Goal: Find specific page/section: Find specific page/section

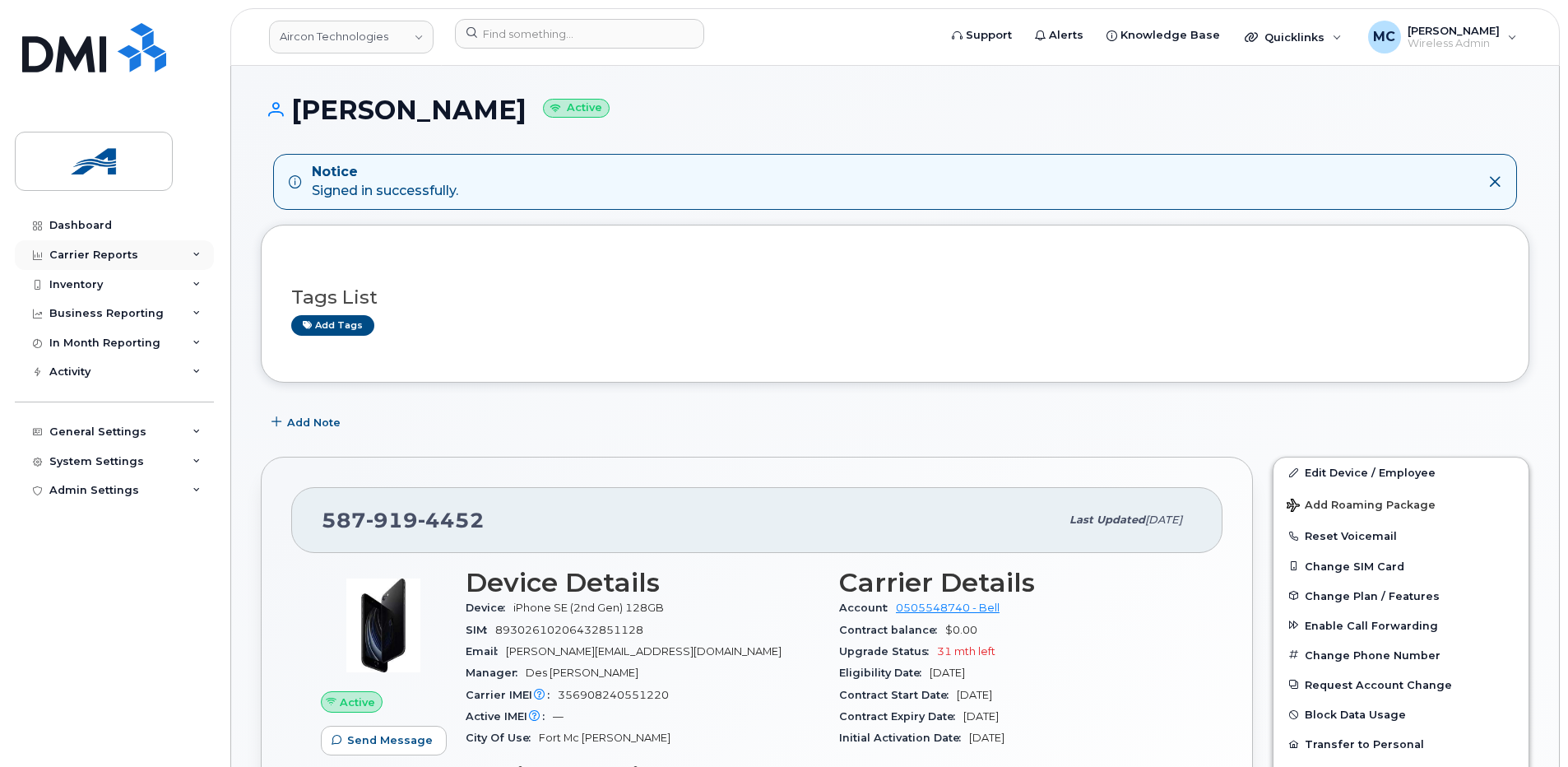
click at [131, 258] on div "Carrier Reports" at bounding box center [93, 255] width 89 height 13
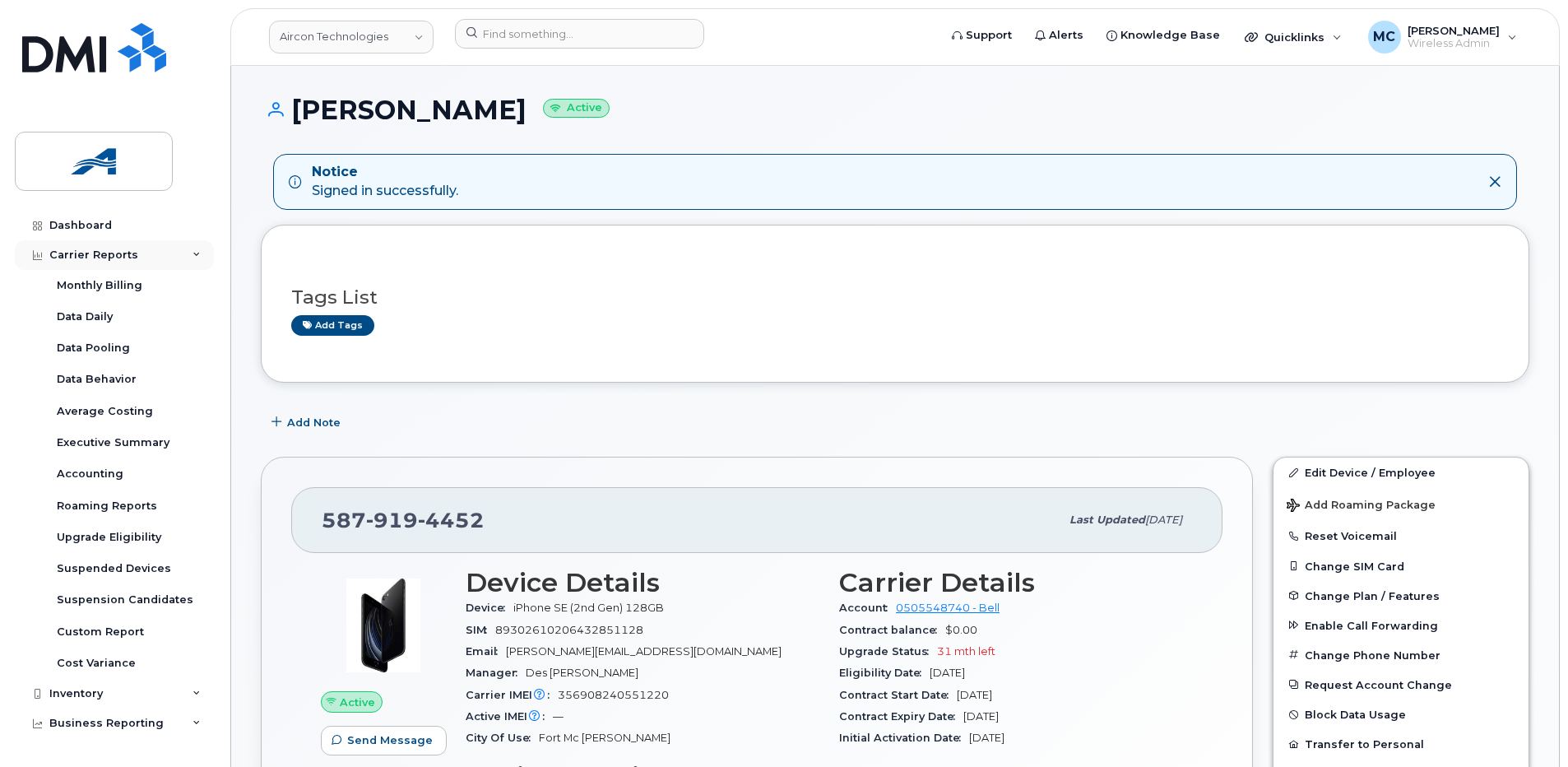
click at [115, 257] on div "Carrier Reports" at bounding box center [93, 255] width 89 height 13
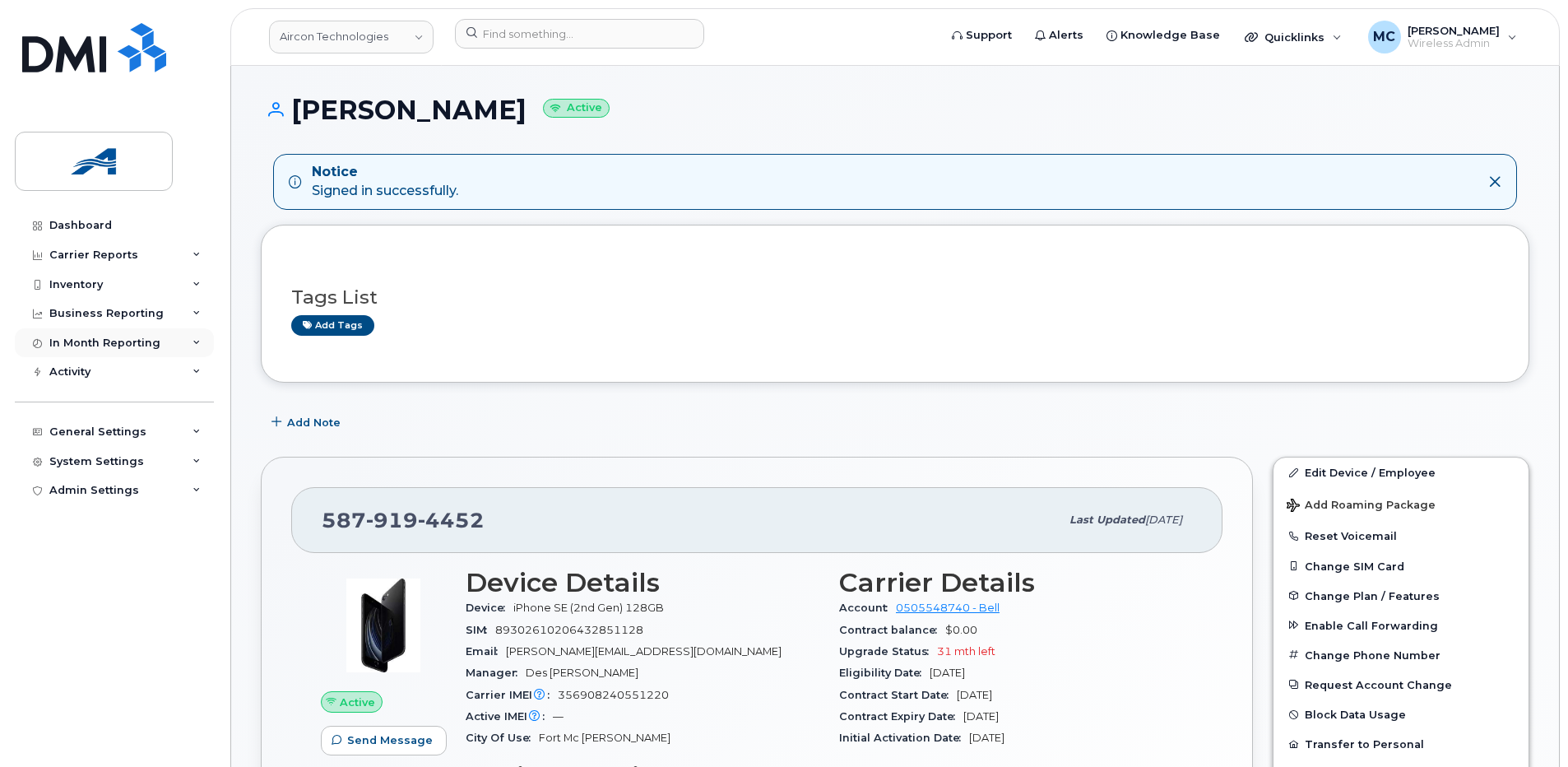
click at [108, 346] on div "In Month Reporting" at bounding box center [104, 343] width 111 height 13
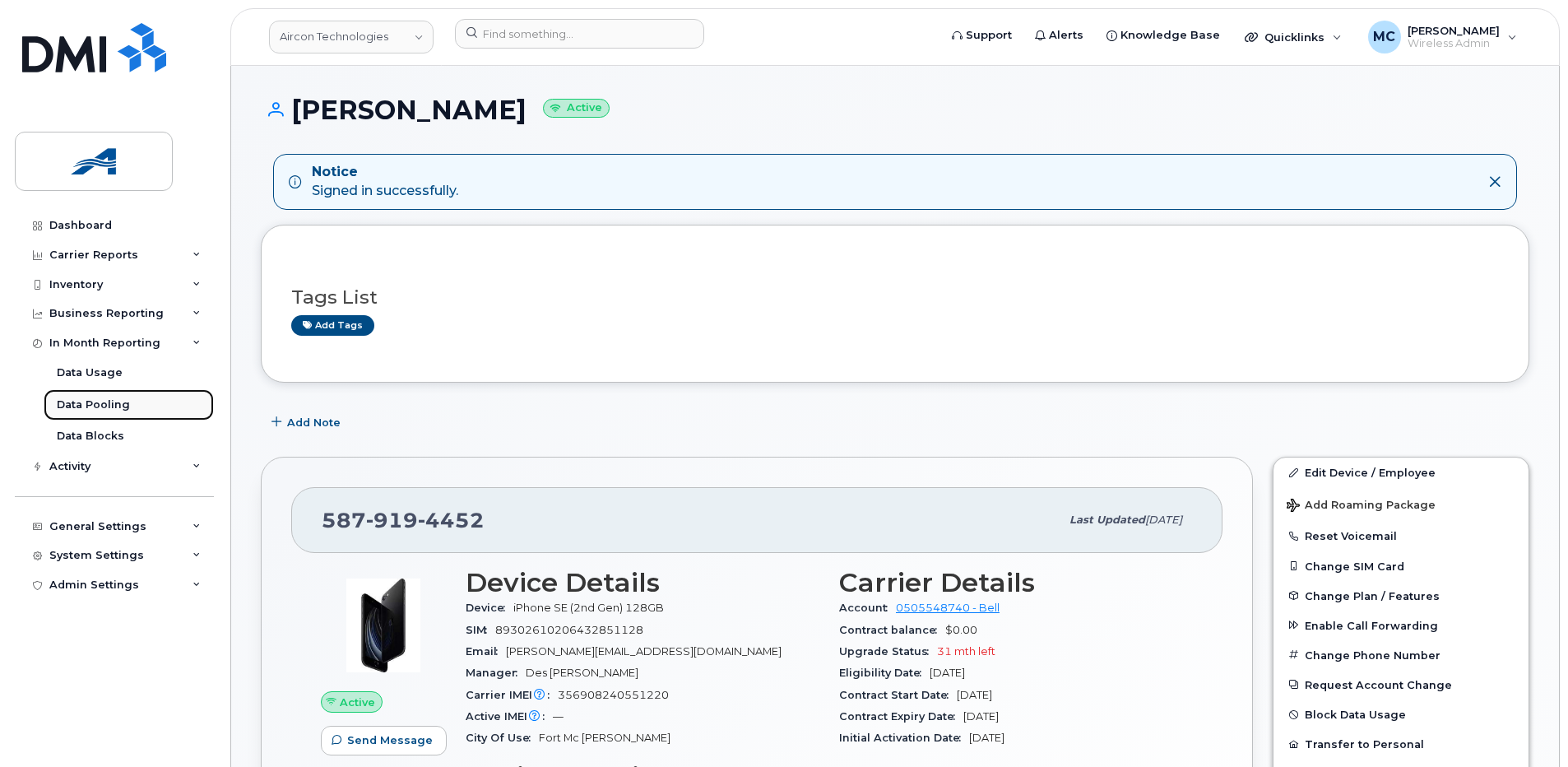
click at [119, 399] on div "Data Pooling" at bounding box center [93, 405] width 73 height 15
